Goal: Find specific page/section: Find specific page/section

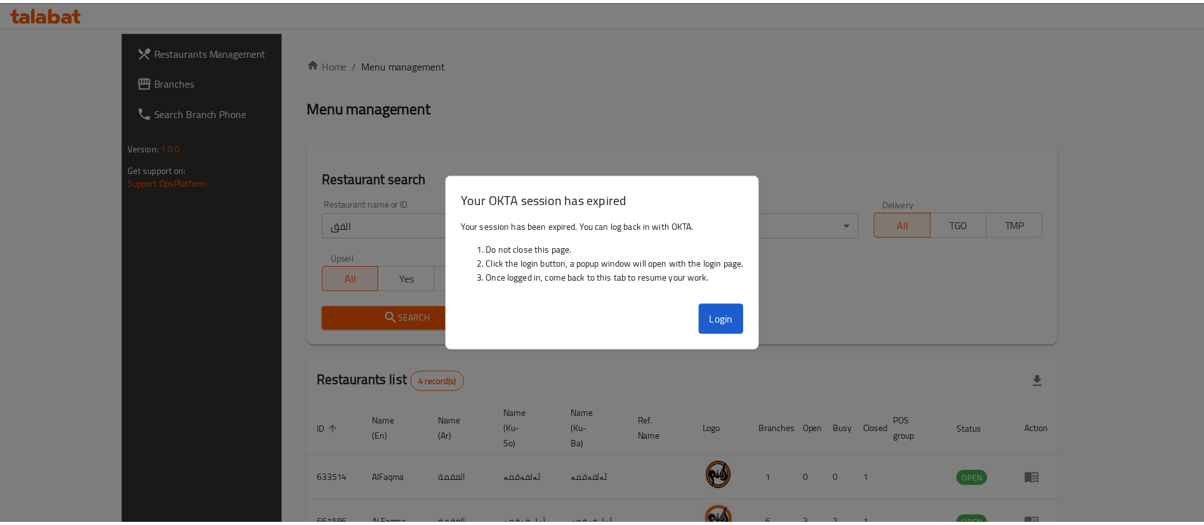
scroll to position [135, 0]
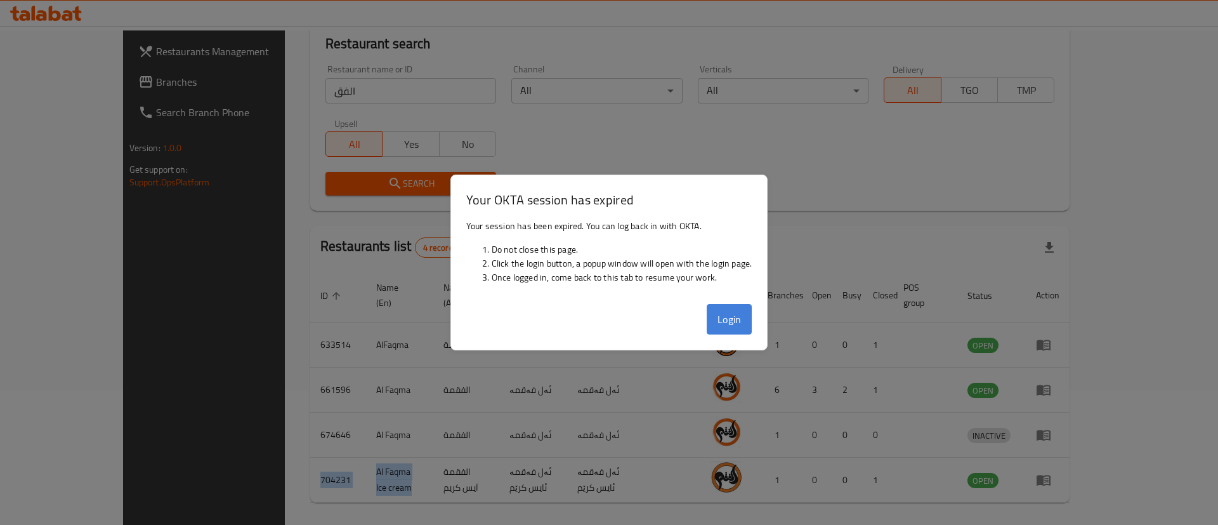
click at [743, 324] on button "Login" at bounding box center [730, 319] width 46 height 30
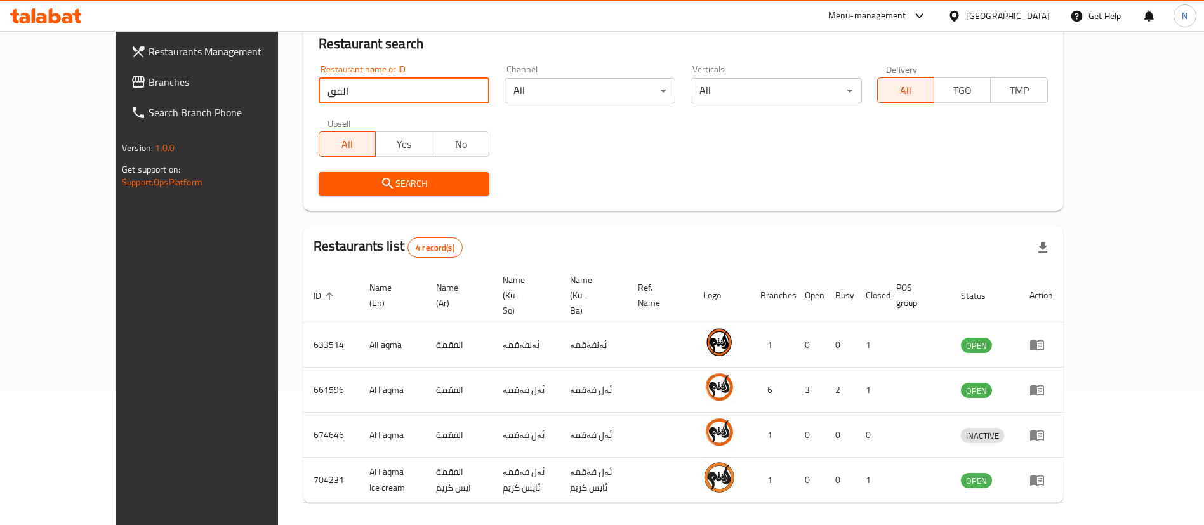
click at [377, 82] on input "الفق" at bounding box center [404, 90] width 171 height 25
drag, startPoint x: 357, startPoint y: 82, endPoint x: 192, endPoint y: 105, distance: 167.2
click at [192, 105] on div "Restaurants Management Branches Search Branch Phone Version: 1.0.0 Get support …" at bounding box center [601, 234] width 973 height 675
type input "viking"
click button "Search" at bounding box center [404, 183] width 171 height 23
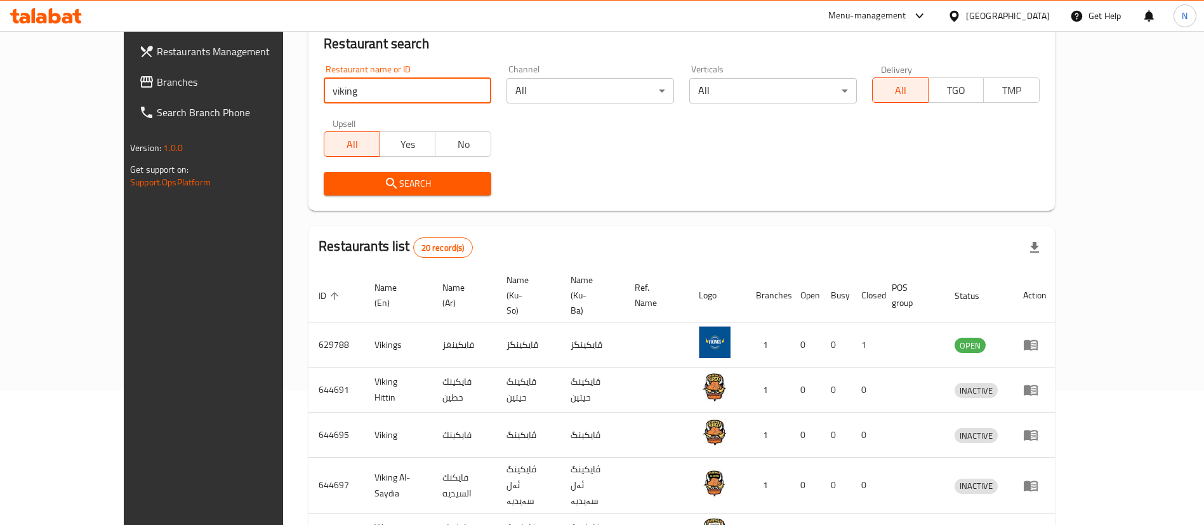
scroll to position [422, 0]
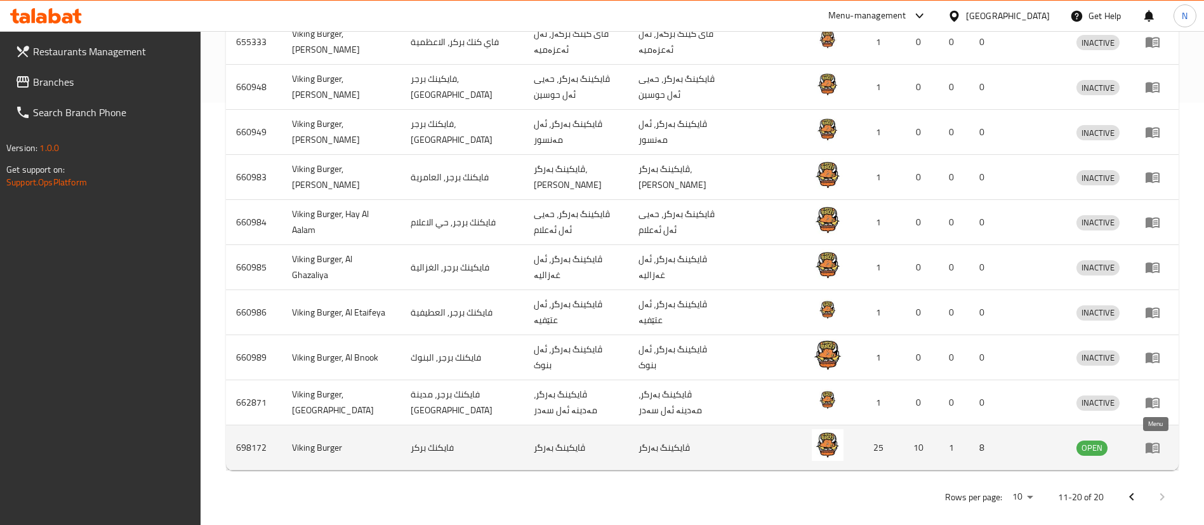
click at [1158, 444] on icon "enhanced table" at bounding box center [1152, 448] width 14 height 11
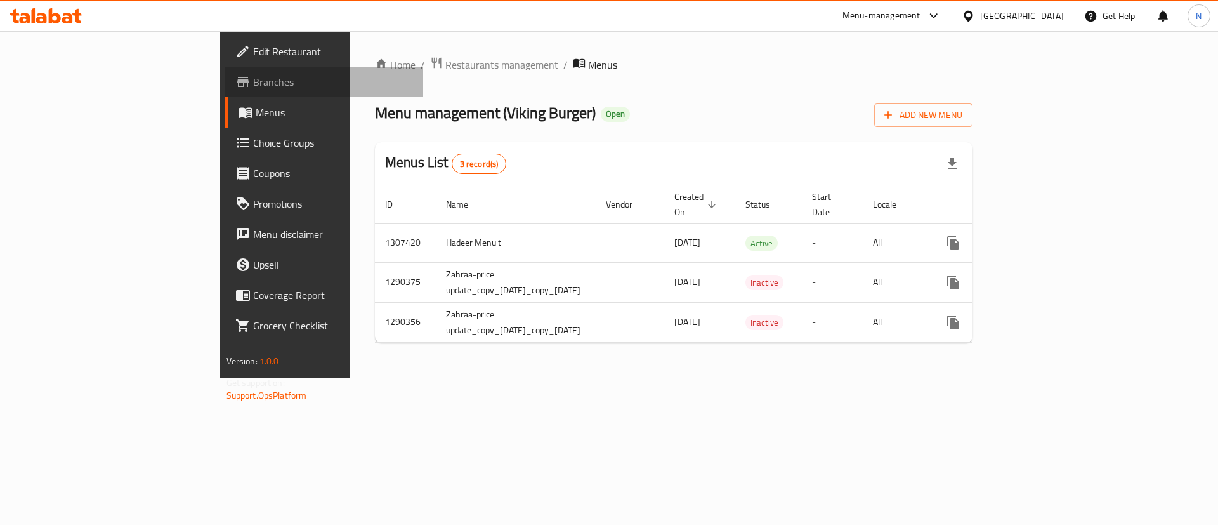
click at [253, 75] on span "Branches" at bounding box center [333, 81] width 161 height 15
